Goal: Task Accomplishment & Management: Complete application form

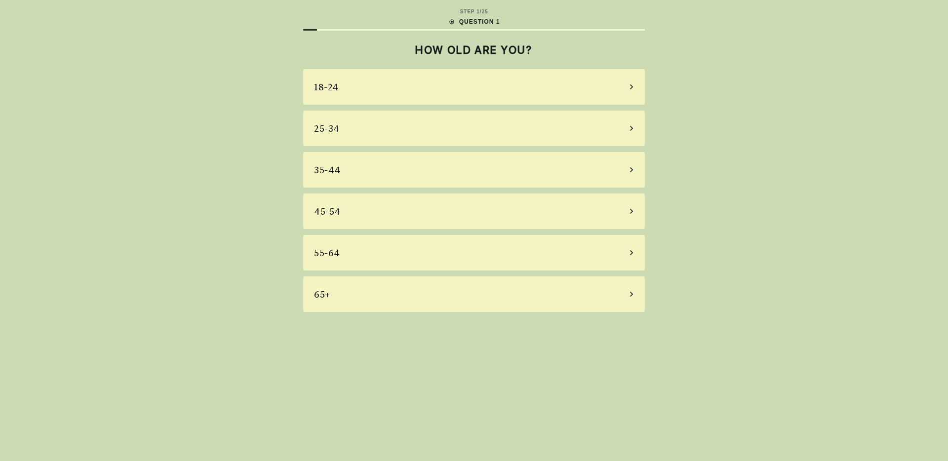
click at [372, 211] on div "45-54" at bounding box center [474, 211] width 342 height 36
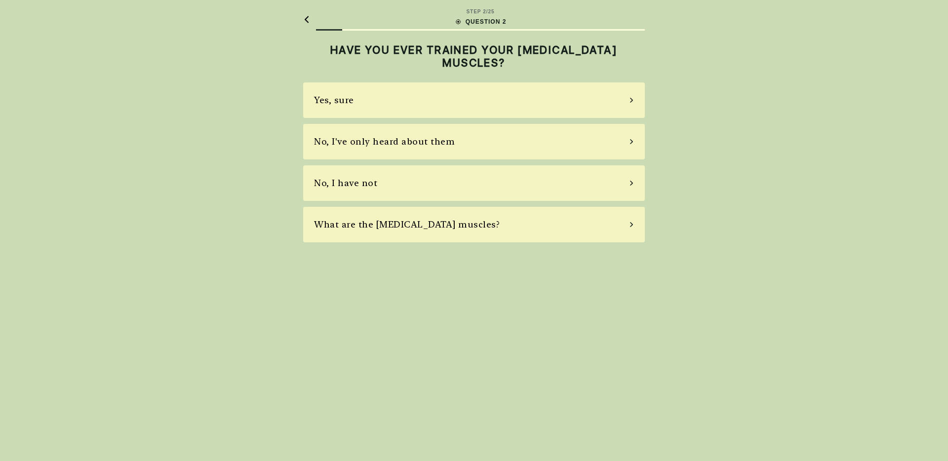
click at [385, 185] on div "No, I have not" at bounding box center [474, 183] width 342 height 36
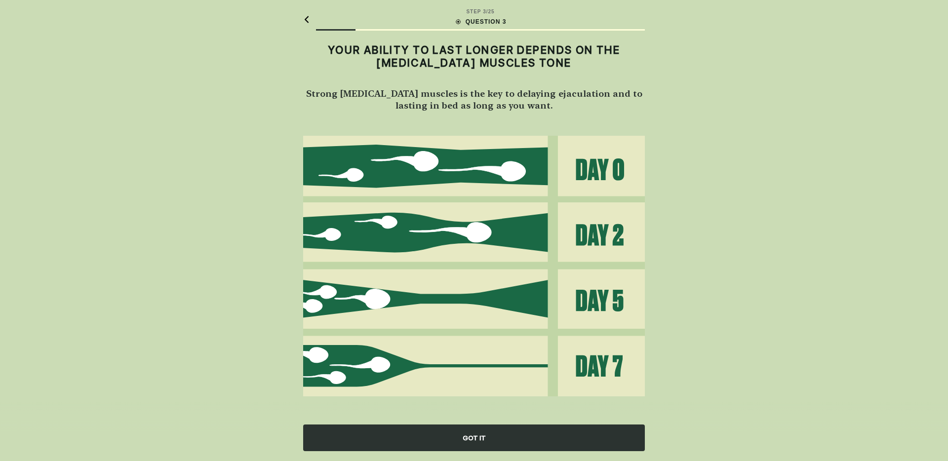
scroll to position [2, 0]
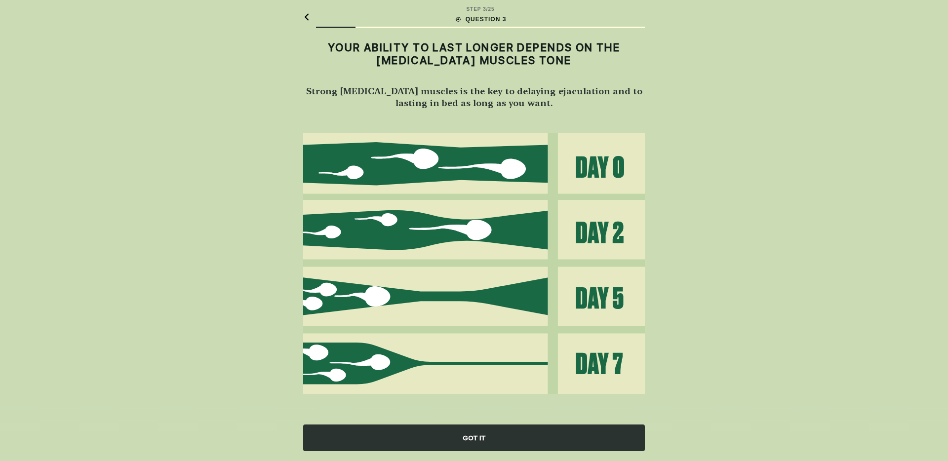
click at [459, 440] on div "GOT IT" at bounding box center [474, 437] width 342 height 27
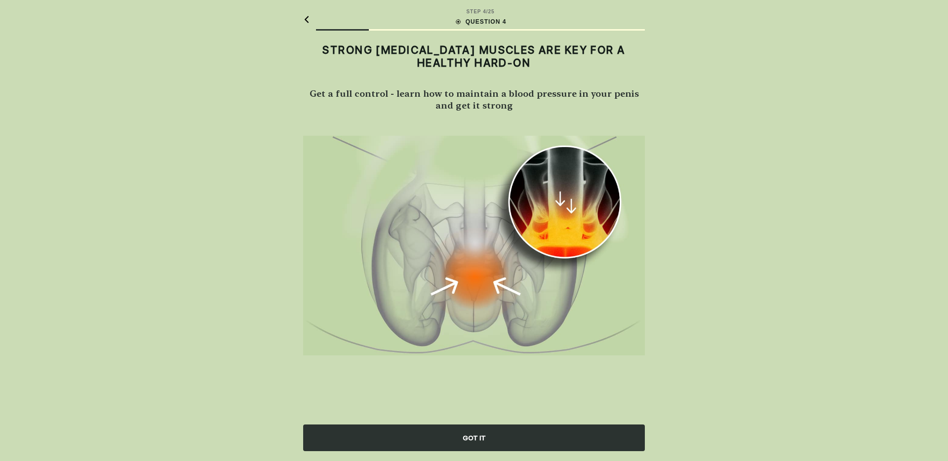
scroll to position [0, 0]
click at [457, 435] on div "GOT IT" at bounding box center [474, 437] width 342 height 27
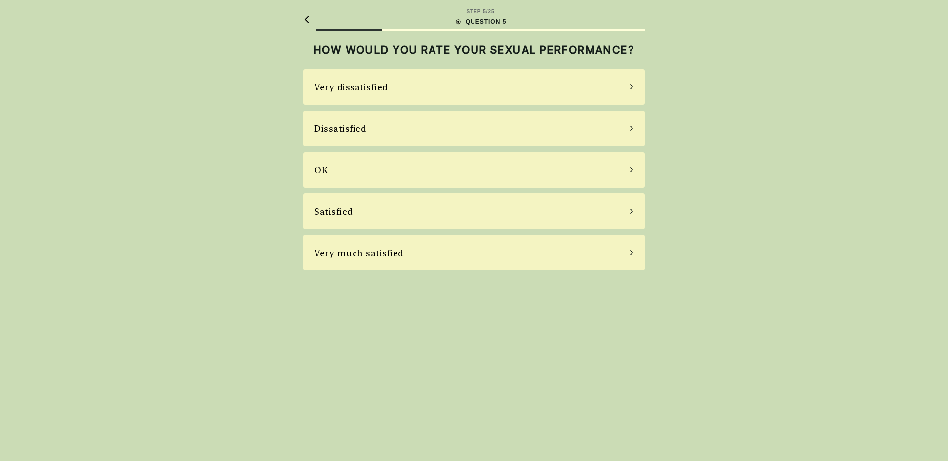
click at [479, 130] on div "Dissatisfied" at bounding box center [474, 129] width 342 height 36
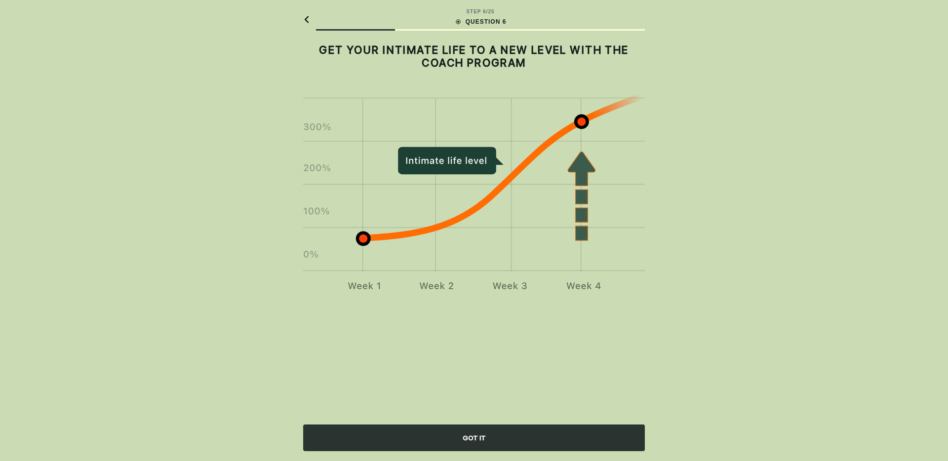
click at [466, 436] on div "GOT IT" at bounding box center [474, 437] width 342 height 27
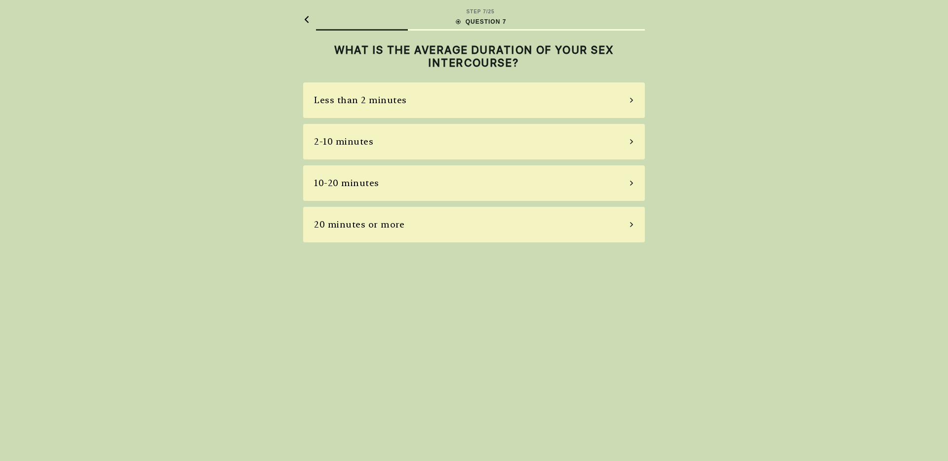
click at [470, 137] on div "2-10 minutes" at bounding box center [474, 142] width 342 height 36
click at [438, 188] on div "Most of the time" at bounding box center [474, 183] width 342 height 36
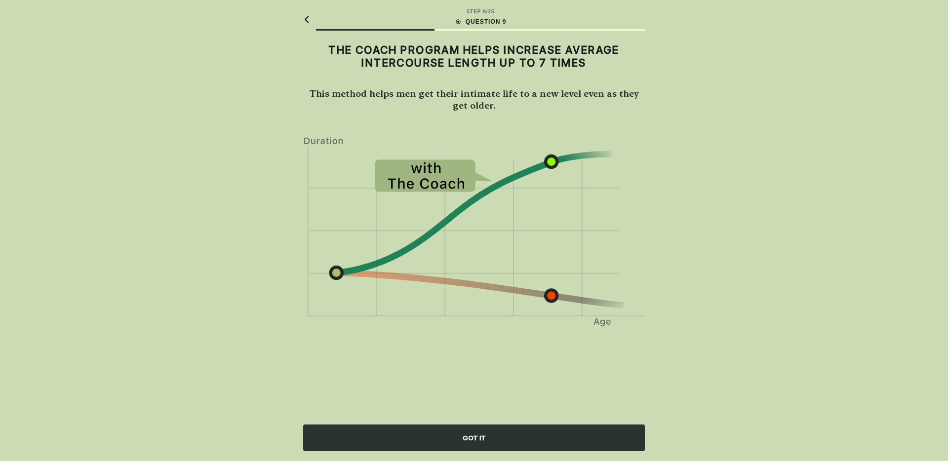
click at [474, 441] on div "GOT IT" at bounding box center [474, 437] width 342 height 27
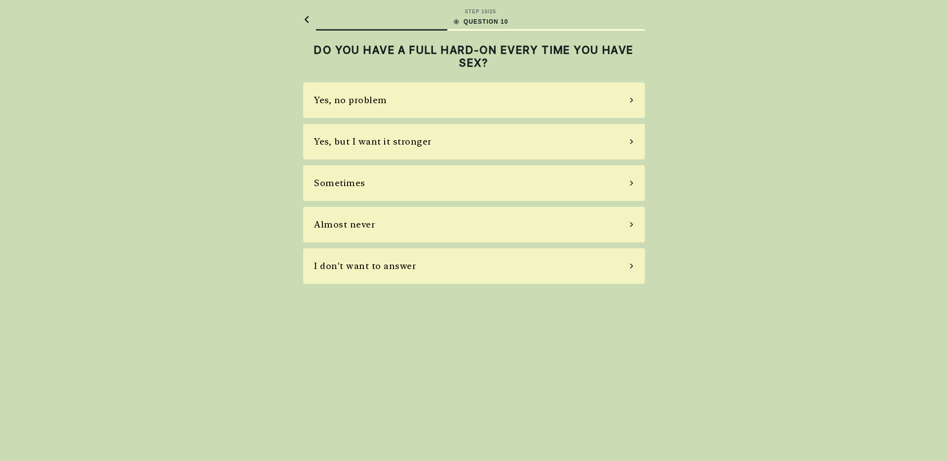
click at [472, 183] on div "Sometimes" at bounding box center [474, 183] width 342 height 36
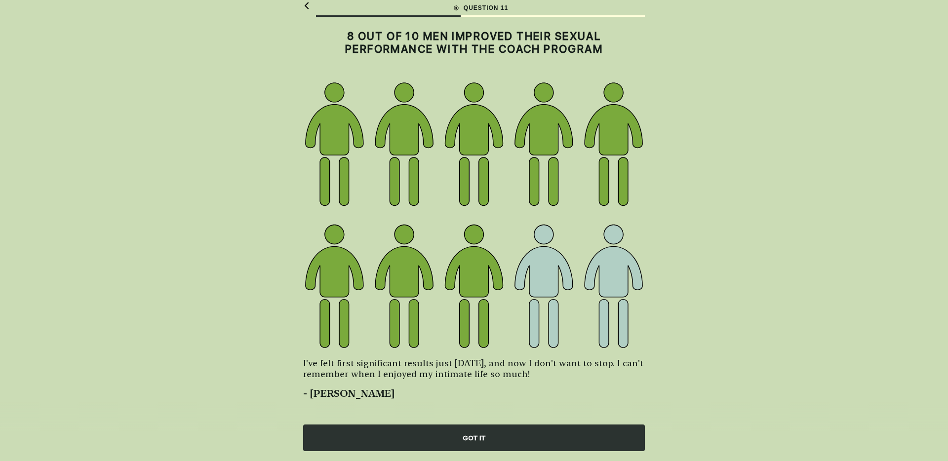
scroll to position [19, 0]
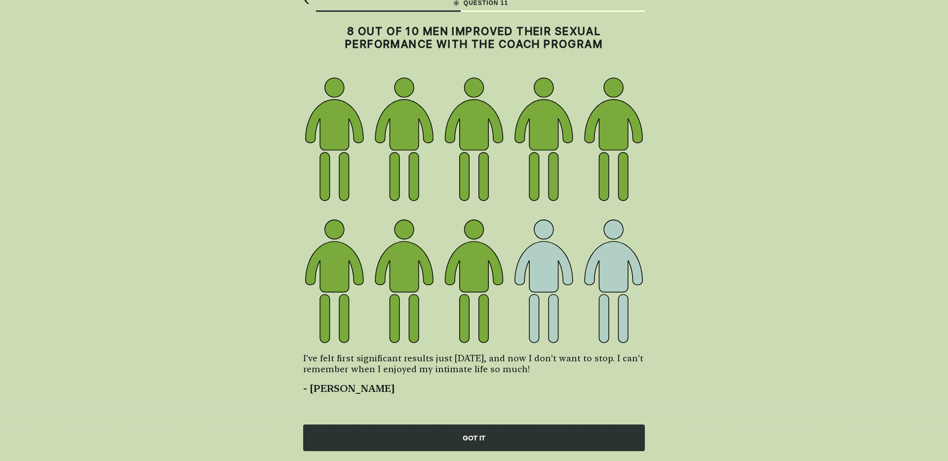
click at [465, 439] on div "GOT IT" at bounding box center [474, 437] width 342 height 27
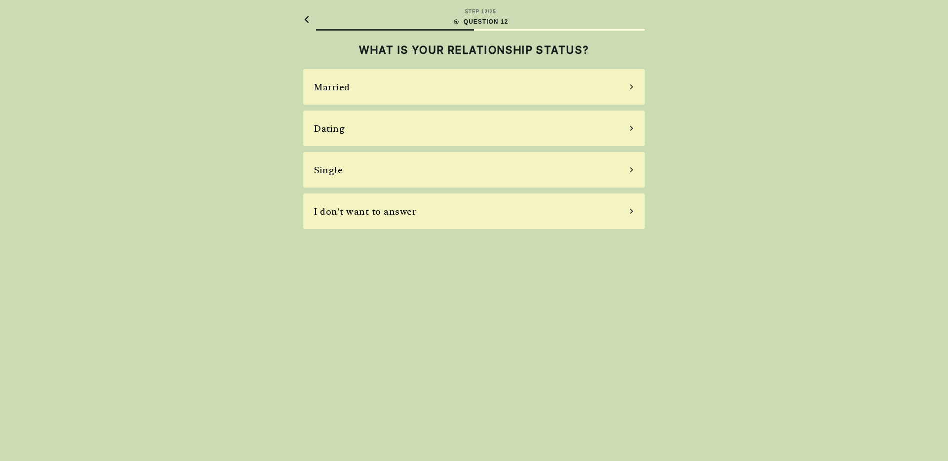
click at [489, 181] on div "Single" at bounding box center [474, 170] width 342 height 36
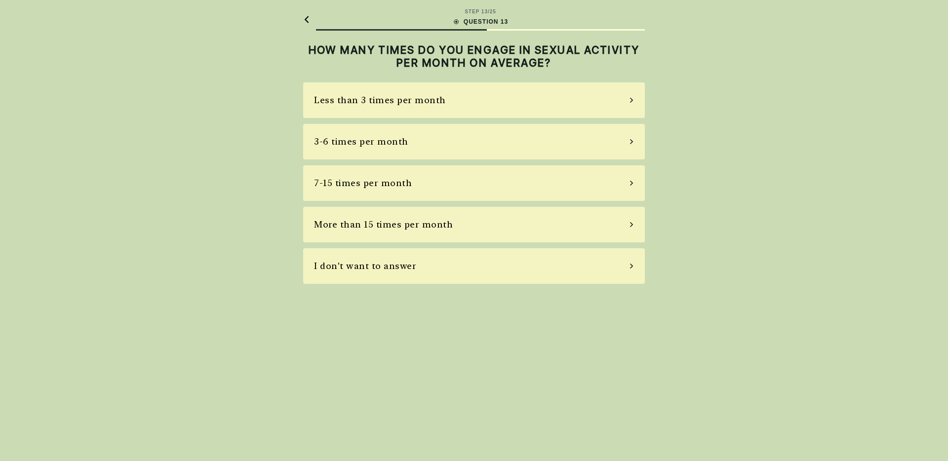
click at [428, 101] on div "Less than 3 times per month" at bounding box center [380, 99] width 132 height 13
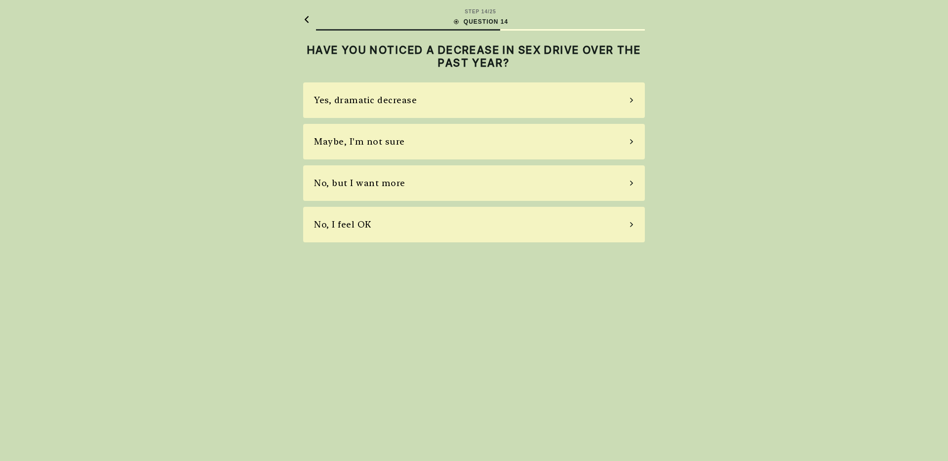
click at [445, 96] on div "Yes, dramatic decrease" at bounding box center [474, 100] width 342 height 36
click at [449, 185] on div "No, I don't" at bounding box center [474, 183] width 342 height 36
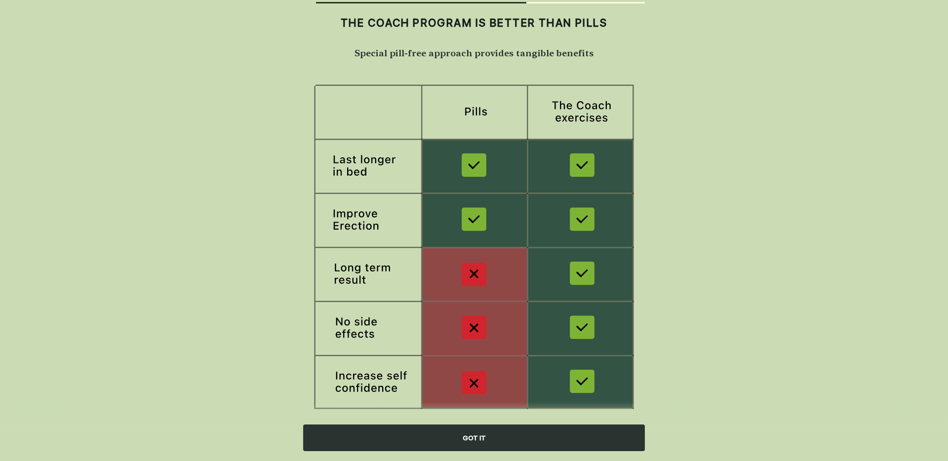
scroll to position [48, 0]
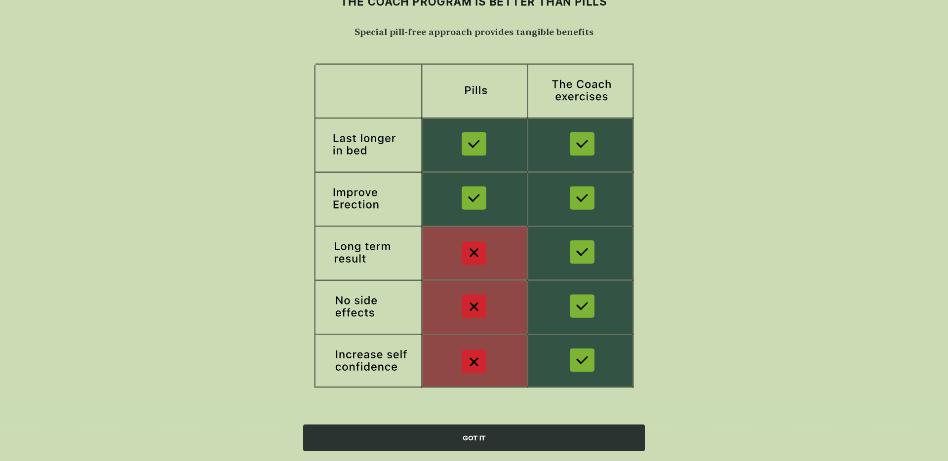
click at [400, 442] on div "GOT IT" at bounding box center [474, 437] width 342 height 27
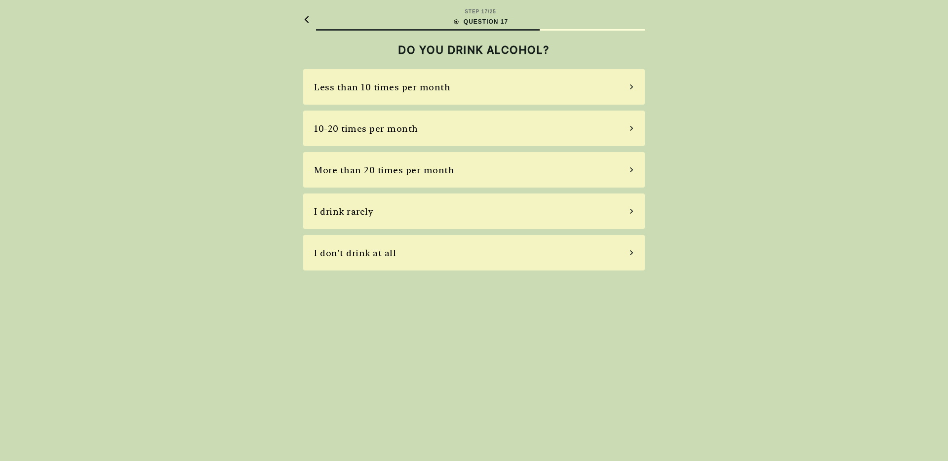
click at [420, 170] on div "More than 20 times per month" at bounding box center [384, 169] width 140 height 13
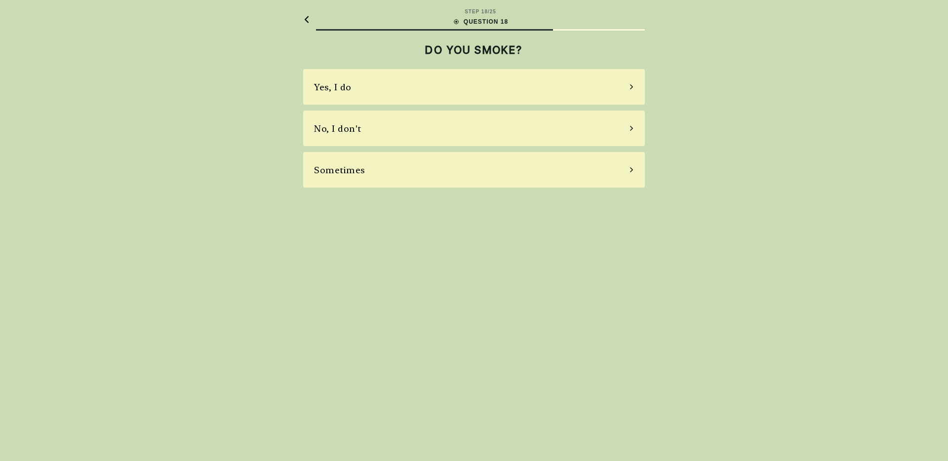
click at [416, 124] on div "No, I don't" at bounding box center [474, 129] width 342 height 36
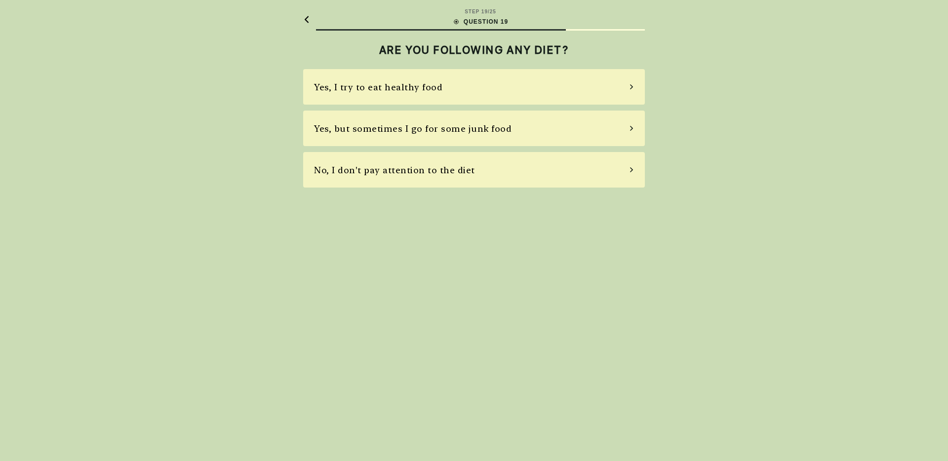
click at [451, 172] on div "No, I don't pay attention to the diet" at bounding box center [394, 169] width 161 height 13
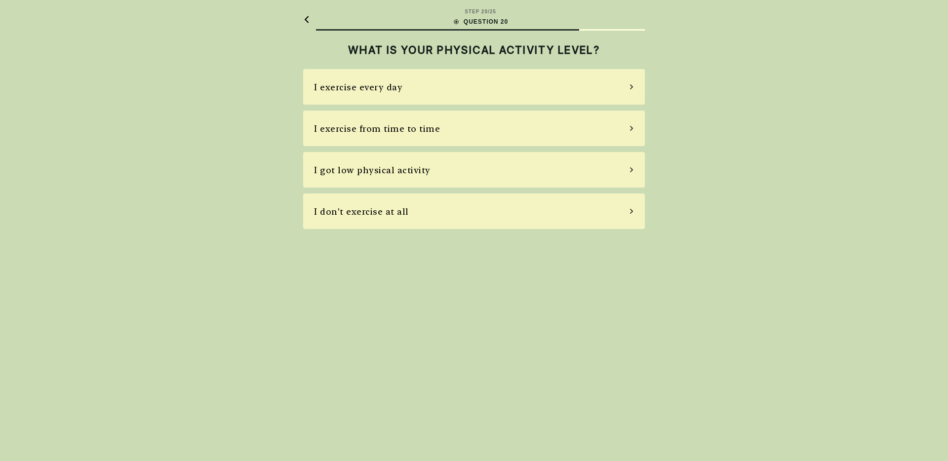
click at [452, 173] on div "I got low physical activity" at bounding box center [474, 170] width 342 height 36
click at [463, 90] on div "Terrible, a lot of stress" at bounding box center [474, 87] width 342 height 36
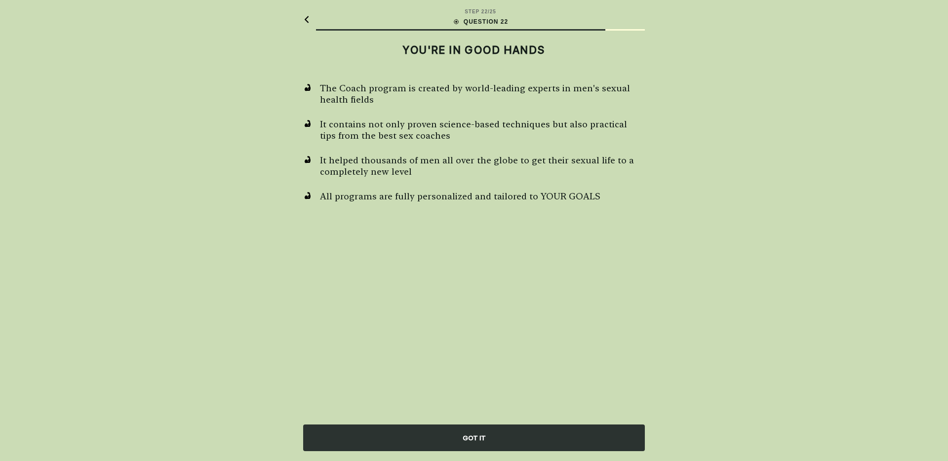
click at [445, 440] on div "GOT IT" at bounding box center [474, 437] width 342 height 27
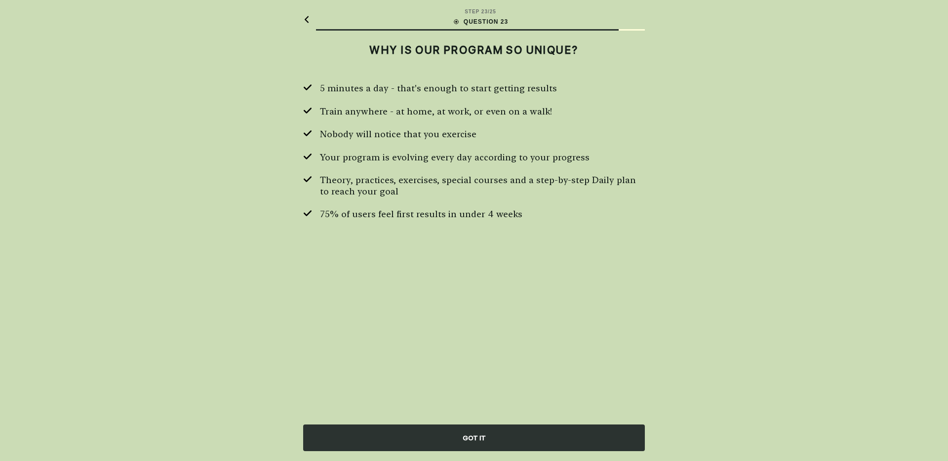
click at [445, 440] on div "GOT IT" at bounding box center [474, 437] width 342 height 27
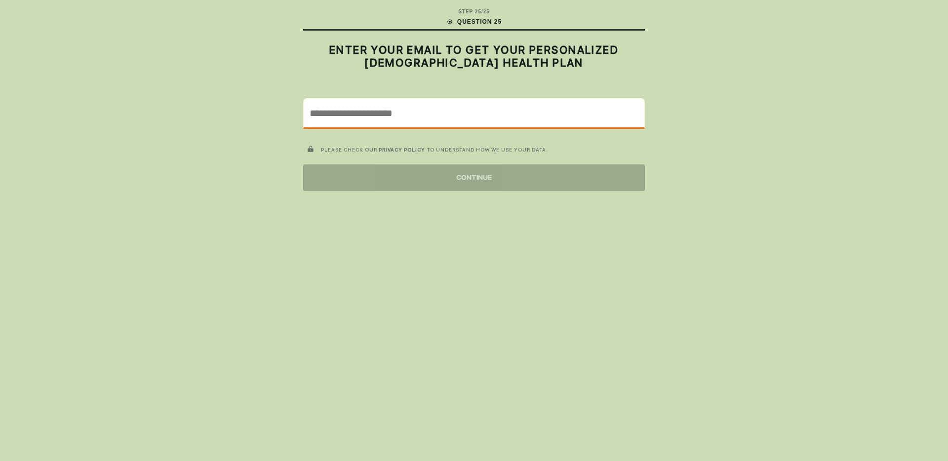
click at [449, 116] on input "email" at bounding box center [474, 113] width 341 height 29
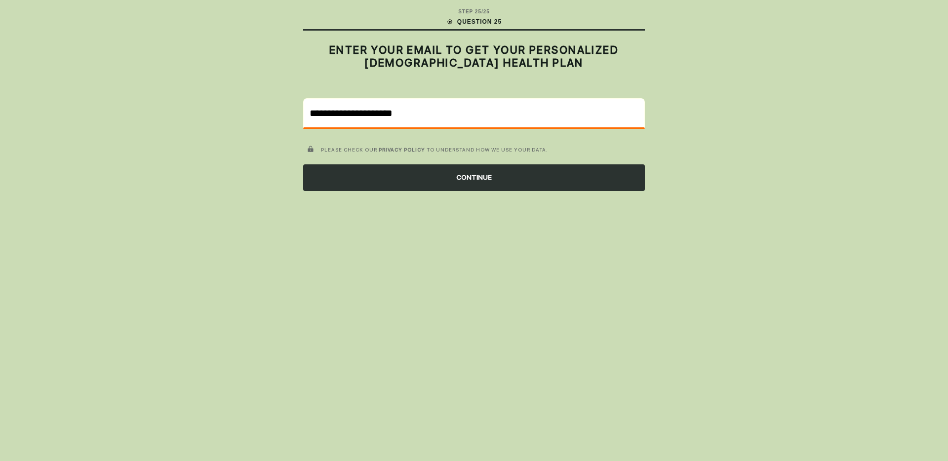
type input "**********"
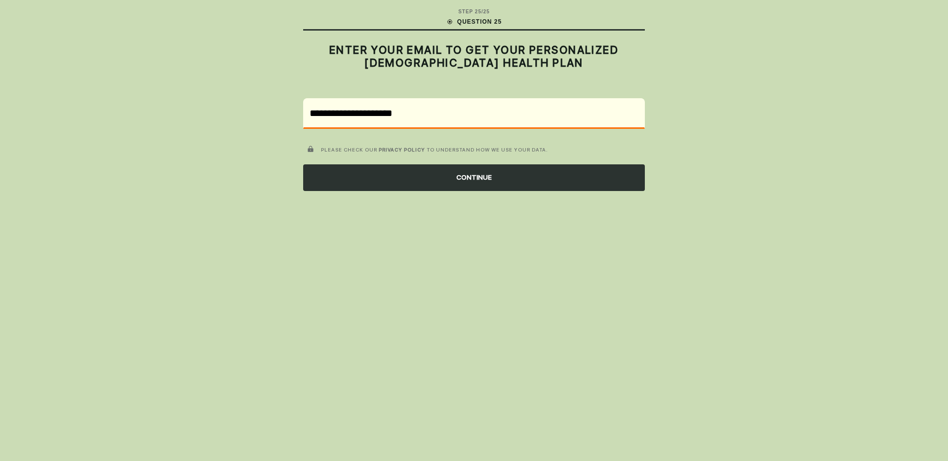
click at [476, 174] on div "CONTINUE" at bounding box center [474, 177] width 342 height 27
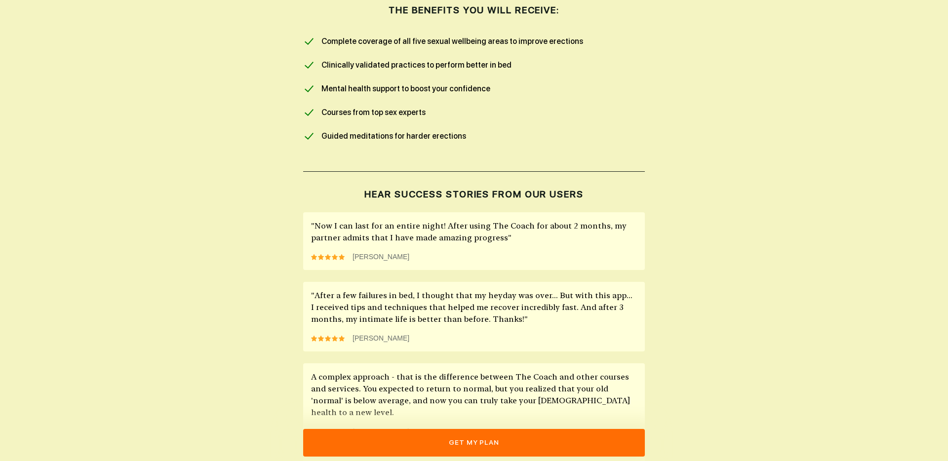
scroll to position [784, 0]
